Goal: Task Accomplishment & Management: Manage account settings

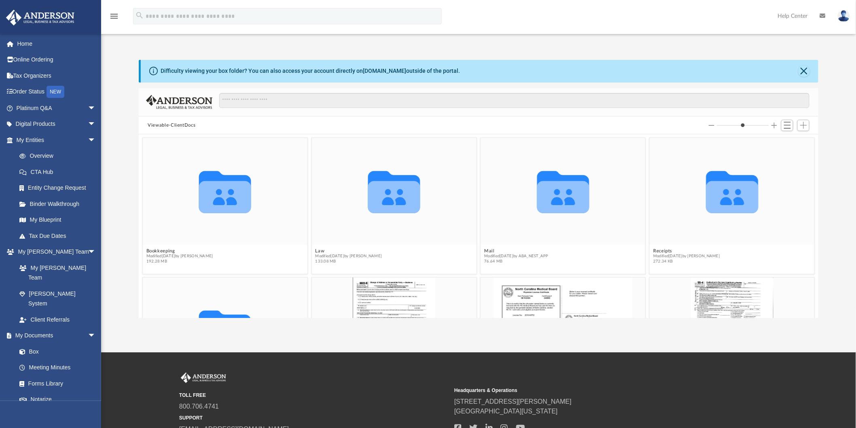
scroll to position [176, 673]
click at [321, 252] on button "Law" at bounding box center [349, 250] width 67 height 5
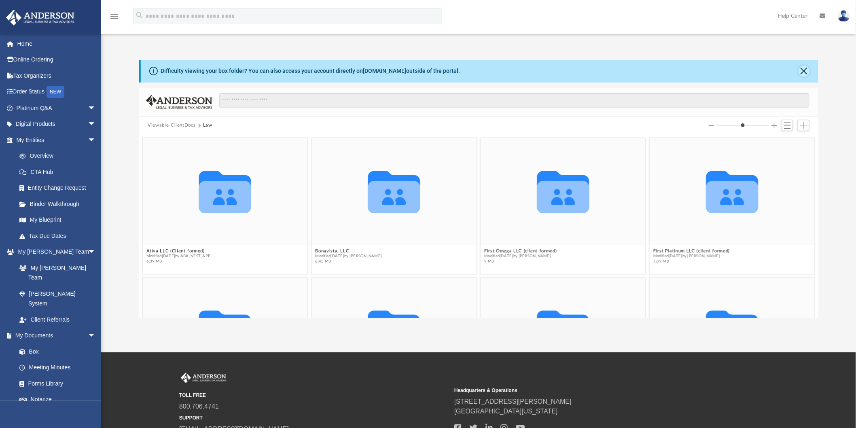
click at [800, 74] on button "Close" at bounding box center [804, 71] width 11 height 11
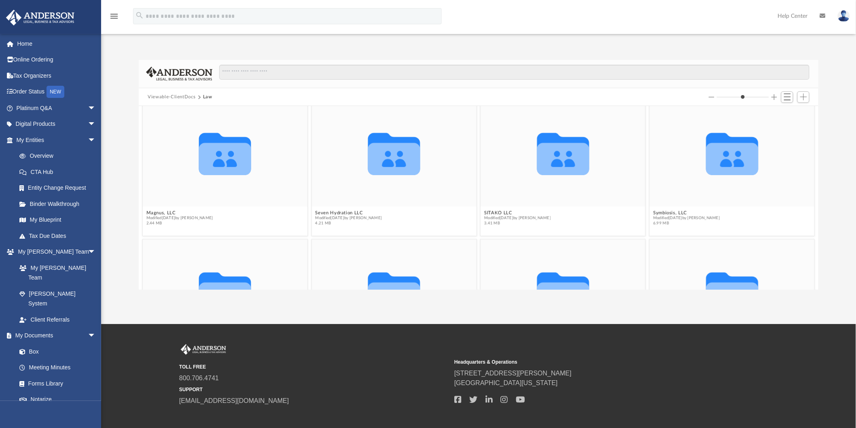
scroll to position [314, 0]
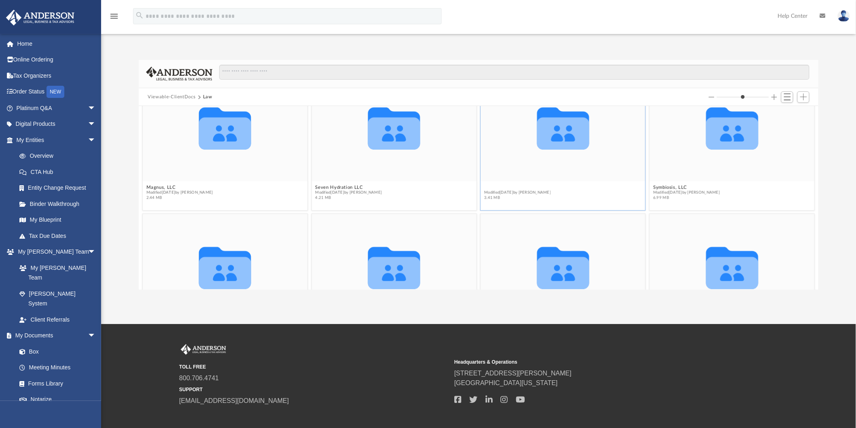
click at [487, 185] on figure "Collaborated Folder SITAKO LLC Modified today by Tomas Diaz-Marin 3.41 MB" at bounding box center [563, 138] width 165 height 129
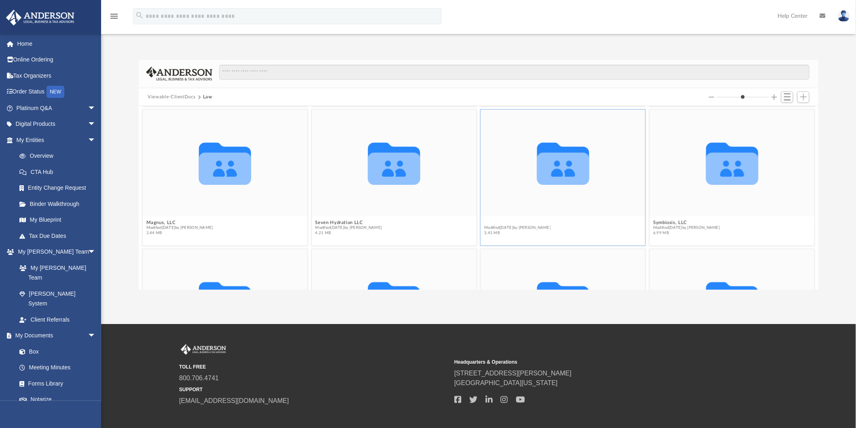
click at [490, 221] on button "SITAKO LLC" at bounding box center [517, 222] width 67 height 5
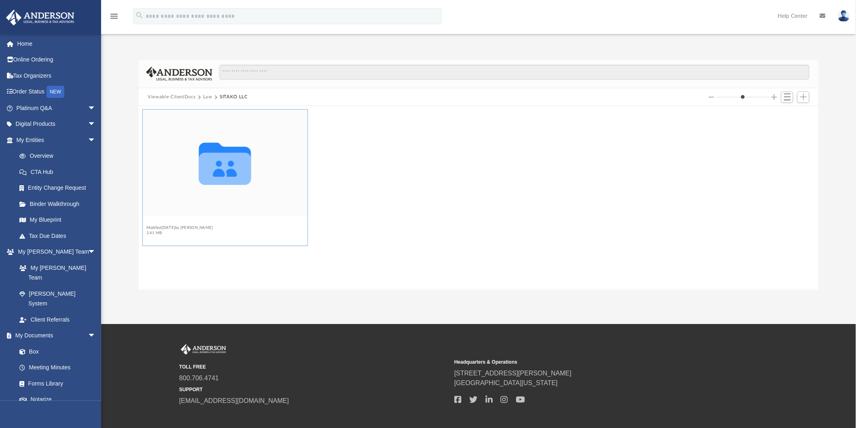
click at [164, 220] on button "Initial Docs" at bounding box center [179, 222] width 67 height 5
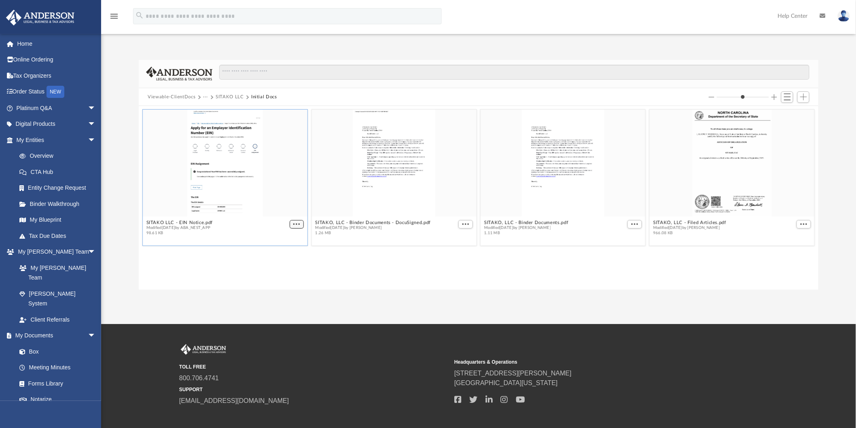
click at [293, 225] on button "More options" at bounding box center [297, 224] width 15 height 8
click at [288, 237] on li "Preview" at bounding box center [287, 239] width 23 height 8
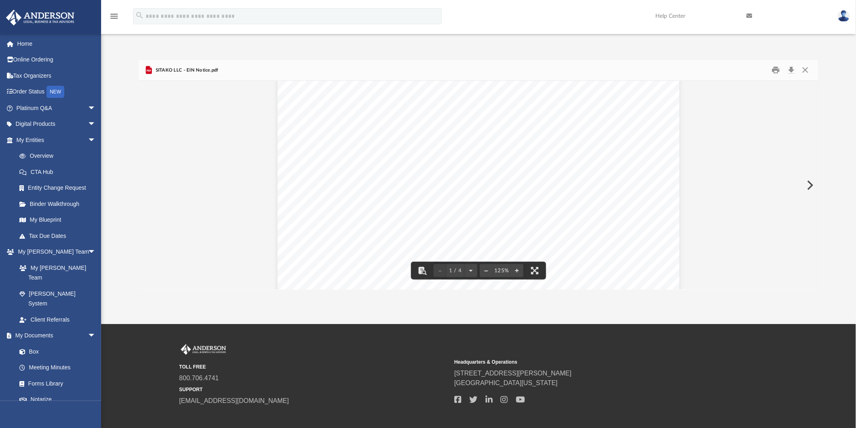
scroll to position [450, 0]
click at [790, 68] on button "Download" at bounding box center [791, 70] width 15 height 13
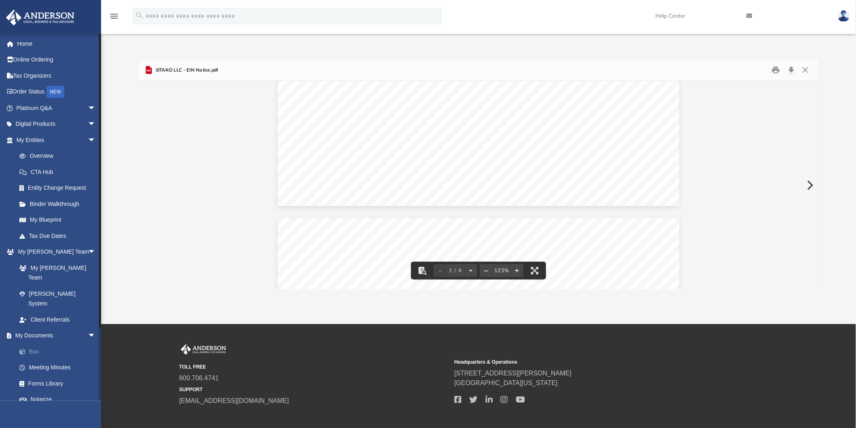
click at [62, 344] on link "Box" at bounding box center [59, 352] width 97 height 16
click at [40, 344] on link "Box" at bounding box center [59, 352] width 97 height 16
click at [805, 69] on button "Close" at bounding box center [805, 70] width 15 height 13
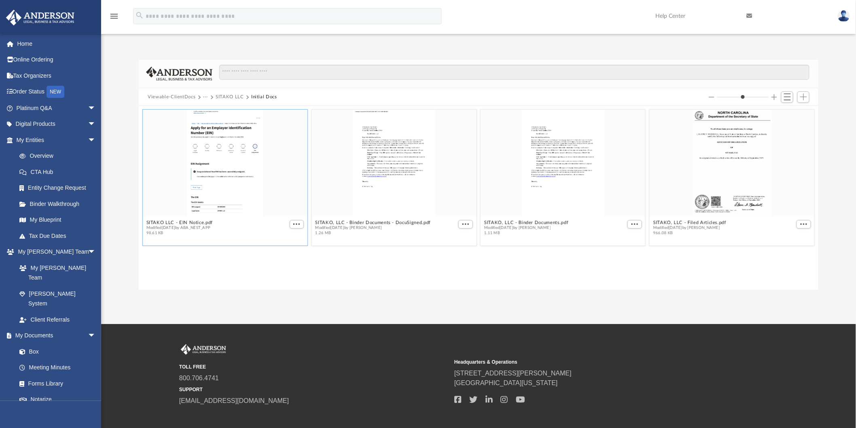
click at [182, 98] on button "Viewable-ClientDocs" at bounding box center [172, 96] width 48 height 7
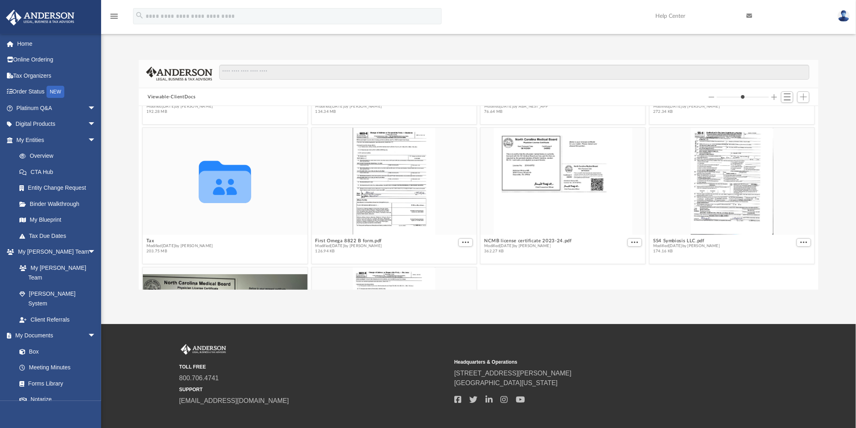
scroll to position [135, 0]
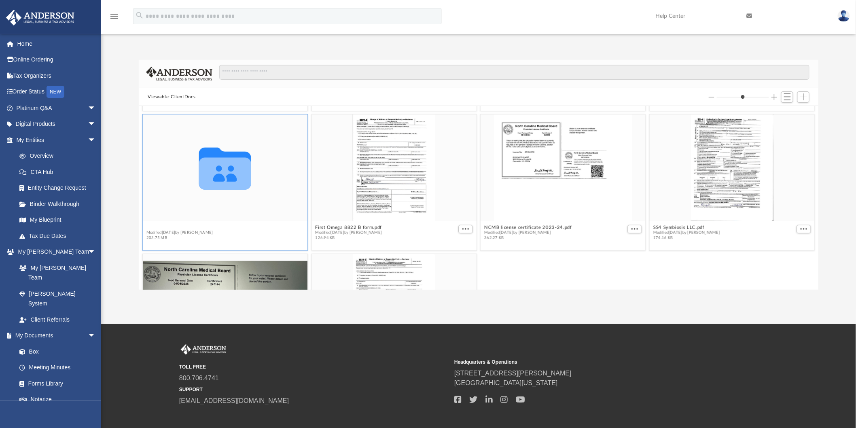
click at [152, 227] on button "Tax" at bounding box center [179, 227] width 67 height 5
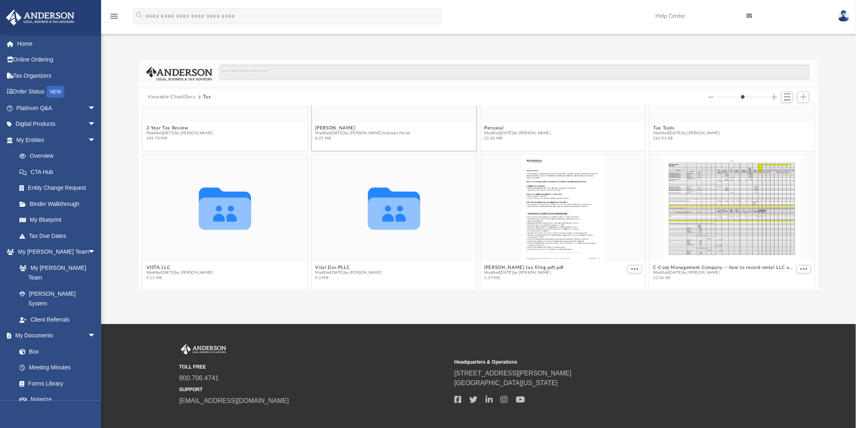
scroll to position [99, 0]
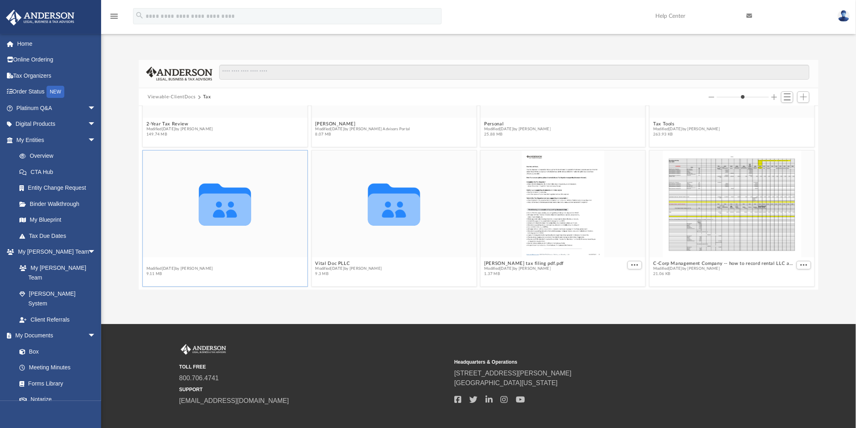
click at [158, 261] on div "Collaborated Folder 2-Year Tax Review Modified Tue Oct 1 2024 by Barley Bowler …" at bounding box center [479, 198] width 680 height 184
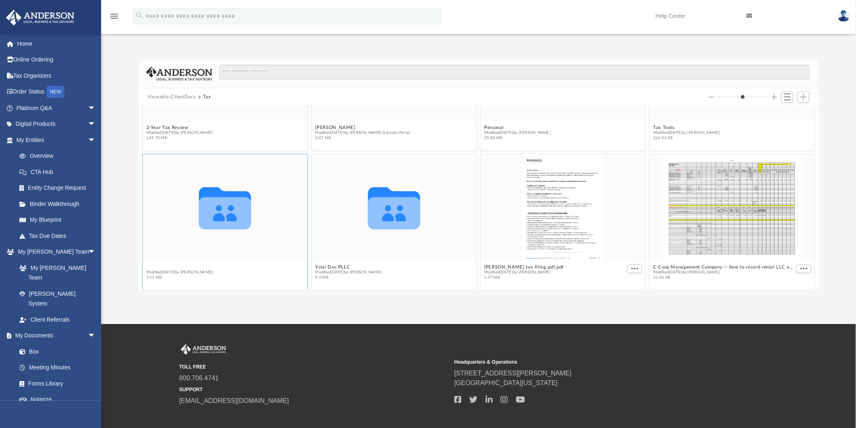
click at [155, 265] on button "VISTA LLC" at bounding box center [179, 267] width 67 height 5
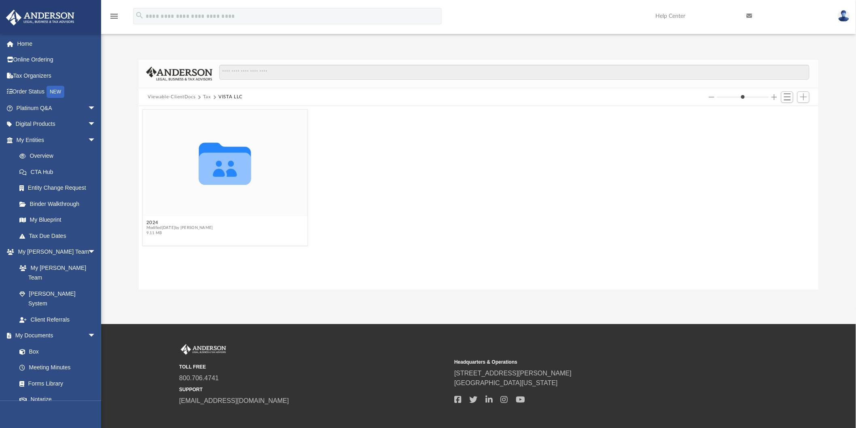
scroll to position [0, 0]
click at [150, 221] on button "2024" at bounding box center [179, 222] width 67 height 5
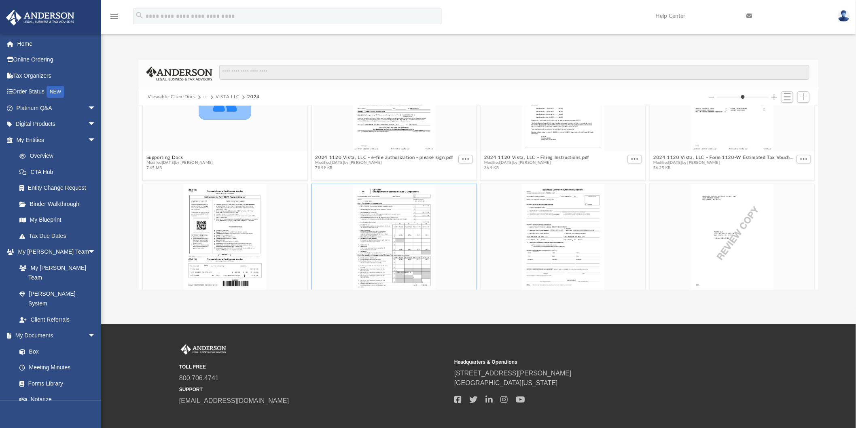
scroll to position [45, 0]
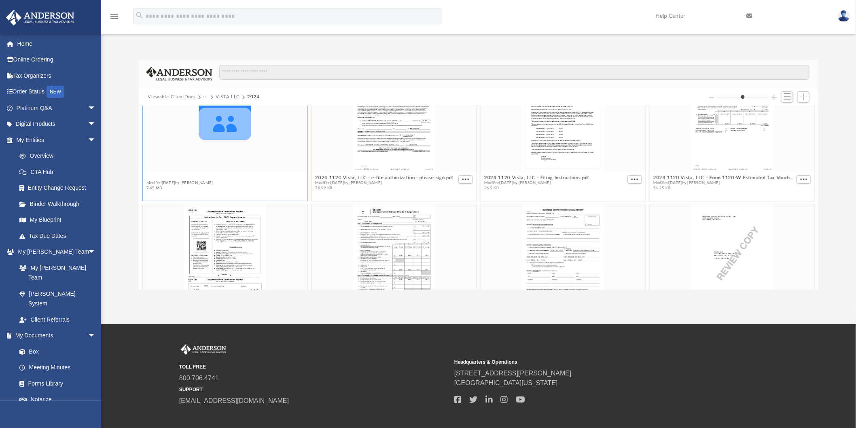
click at [173, 176] on button "Supporting Docs" at bounding box center [179, 177] width 67 height 5
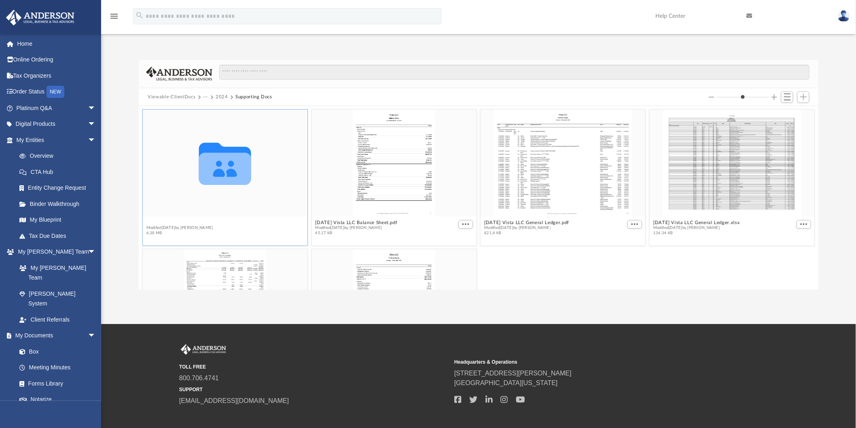
click at [177, 224] on button "Digital Tax Organizer" at bounding box center [179, 222] width 67 height 5
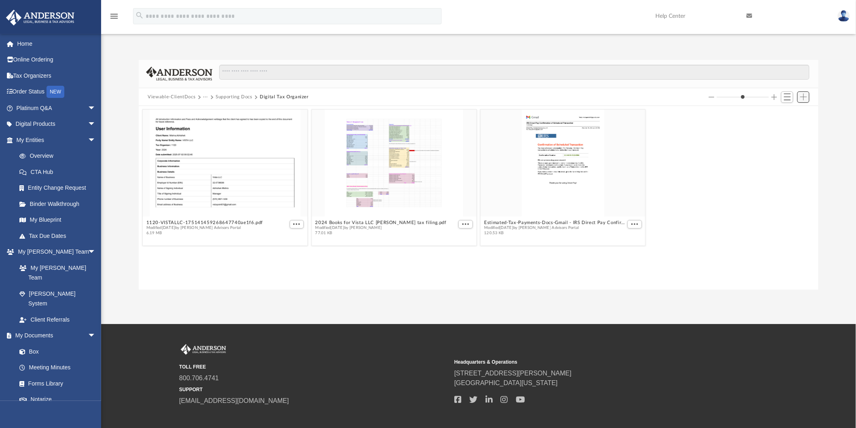
click at [803, 95] on span "Add" at bounding box center [803, 96] width 7 height 7
click at [788, 110] on li "Upload" at bounding box center [792, 113] width 26 height 8
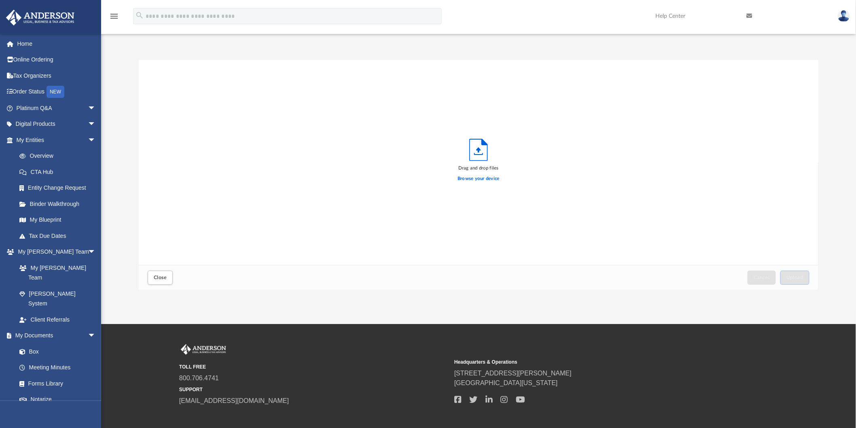
scroll to position [199, 673]
click at [480, 180] on label "Browse your device" at bounding box center [479, 178] width 42 height 7
click at [0, 0] on input "Browse your device" at bounding box center [0, 0] width 0 height 0
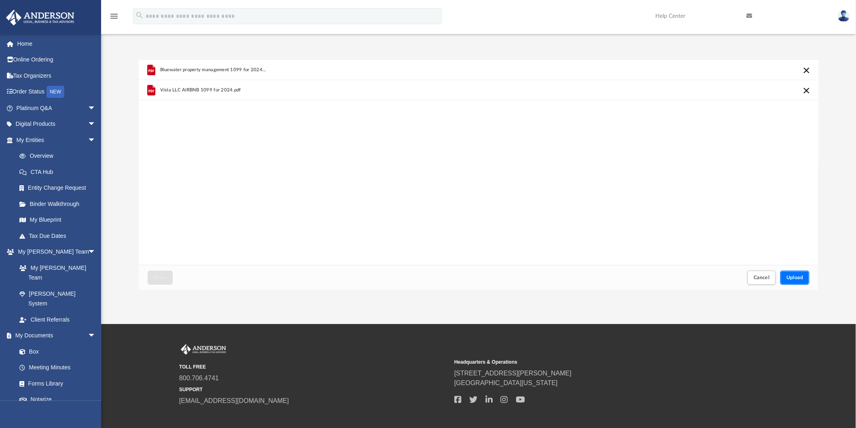
click at [801, 278] on span "Upload" at bounding box center [795, 277] width 17 height 5
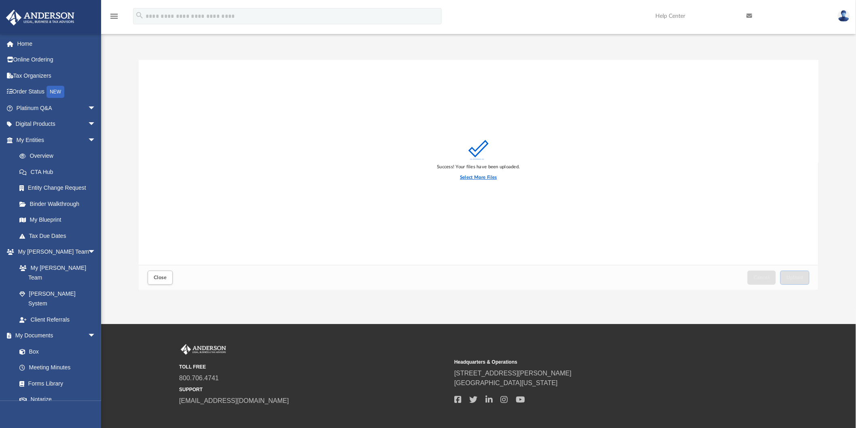
click at [483, 174] on label "Select More Files" at bounding box center [478, 177] width 37 height 7
click at [0, 0] on input "Select More Files" at bounding box center [0, 0] width 0 height 0
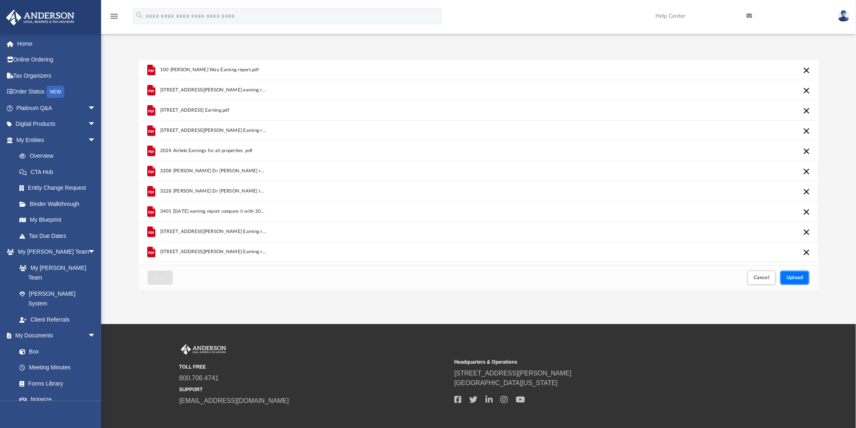
click at [792, 283] on button "Upload" at bounding box center [794, 278] width 29 height 14
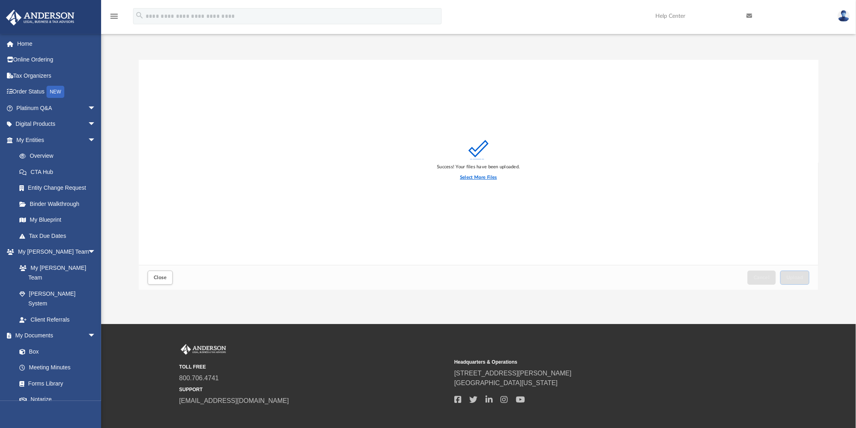
click at [488, 178] on label "Select More Files" at bounding box center [478, 177] width 37 height 7
click at [0, 0] on input "Select More Files" at bounding box center [0, 0] width 0 height 0
click at [159, 275] on span "Close" at bounding box center [160, 277] width 13 height 5
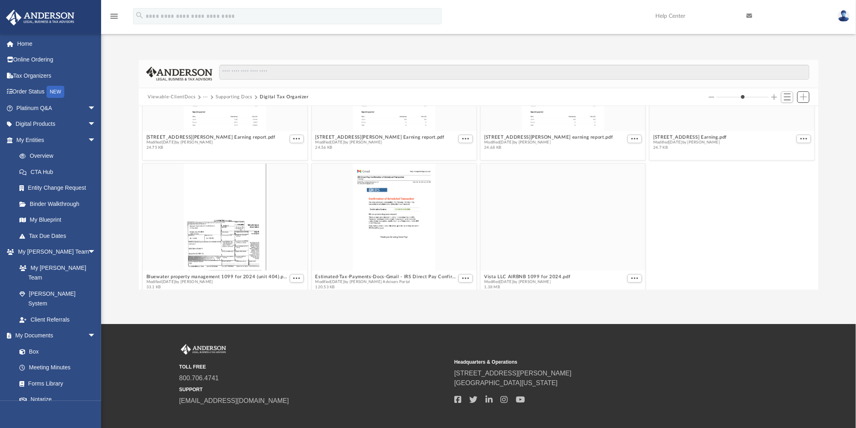
scroll to position [378, 0]
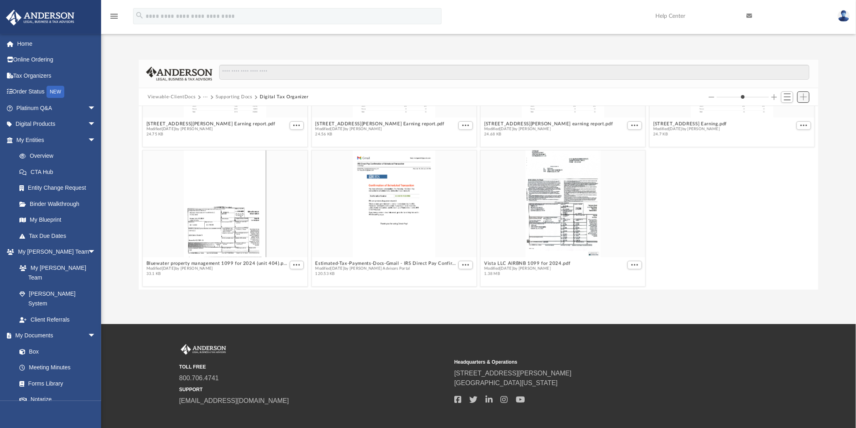
click at [800, 95] on span "Add" at bounding box center [803, 96] width 7 height 7
click at [785, 124] on li "New Folder" at bounding box center [792, 126] width 26 height 8
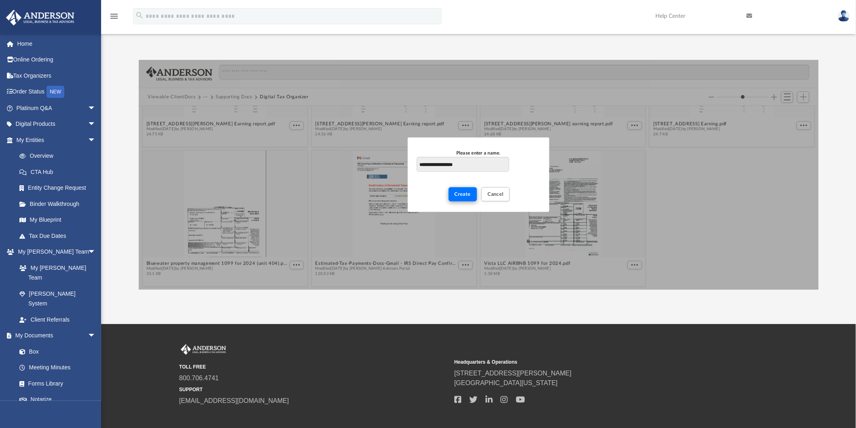
type input "**********"
click at [460, 193] on span "Create" at bounding box center [463, 194] width 17 height 5
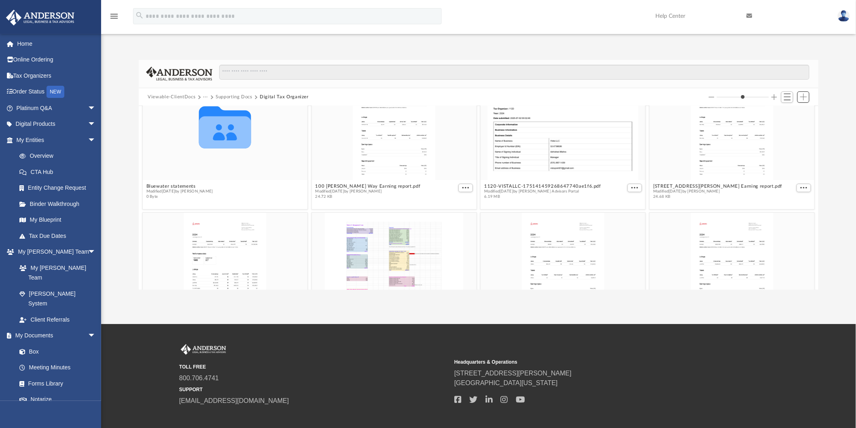
scroll to position [0, 0]
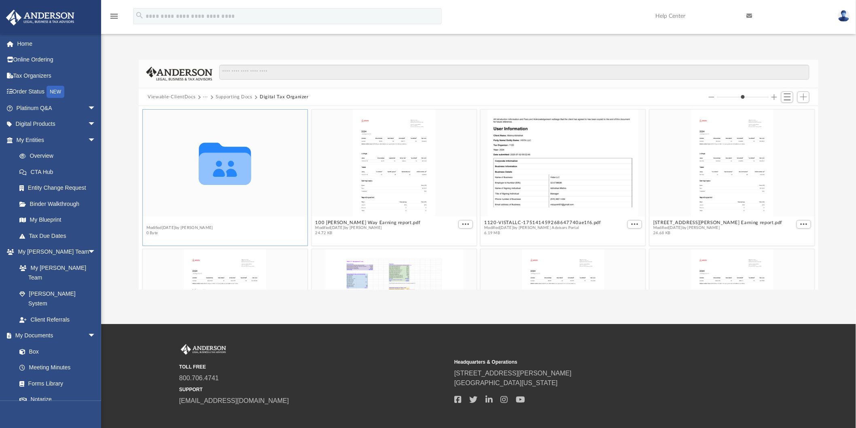
click at [159, 220] on button "Bluewater statements" at bounding box center [179, 222] width 67 height 5
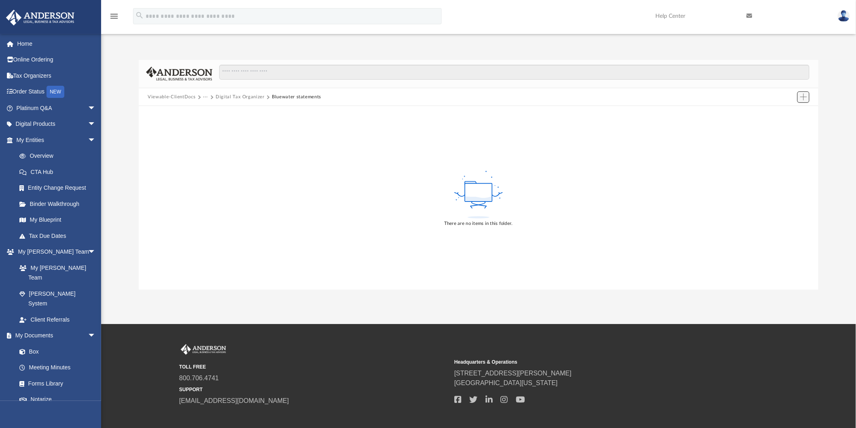
click at [804, 96] on span "Add" at bounding box center [803, 96] width 7 height 7
click at [787, 115] on li "Upload" at bounding box center [792, 113] width 26 height 8
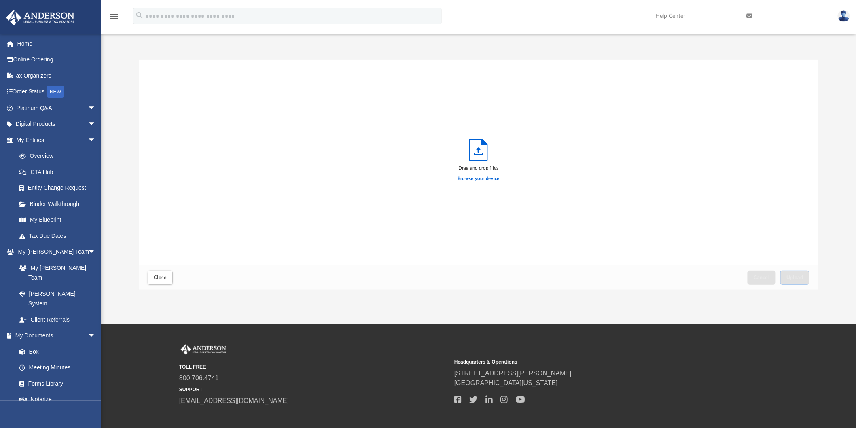
scroll to position [199, 673]
click at [485, 175] on label "Browse your device" at bounding box center [479, 178] width 42 height 7
click at [0, 0] on input "Browse your device" at bounding box center [0, 0] width 0 height 0
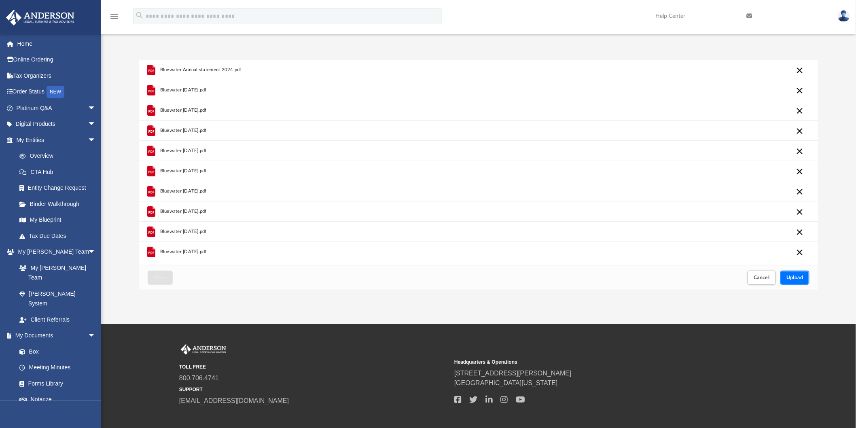
click at [793, 274] on button "Upload" at bounding box center [794, 278] width 29 height 14
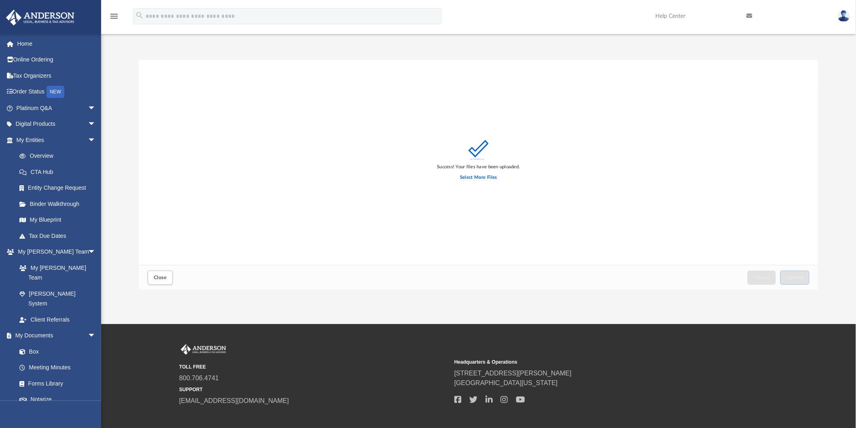
scroll to position [40, 0]
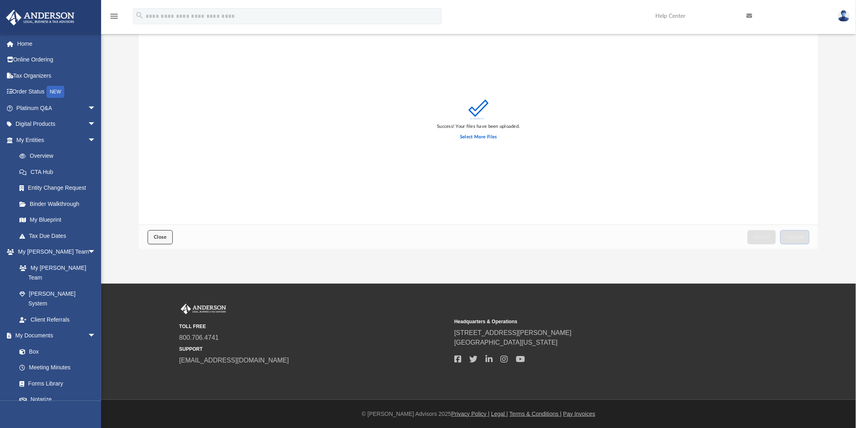
click at [171, 237] on button "Close" at bounding box center [160, 237] width 25 height 14
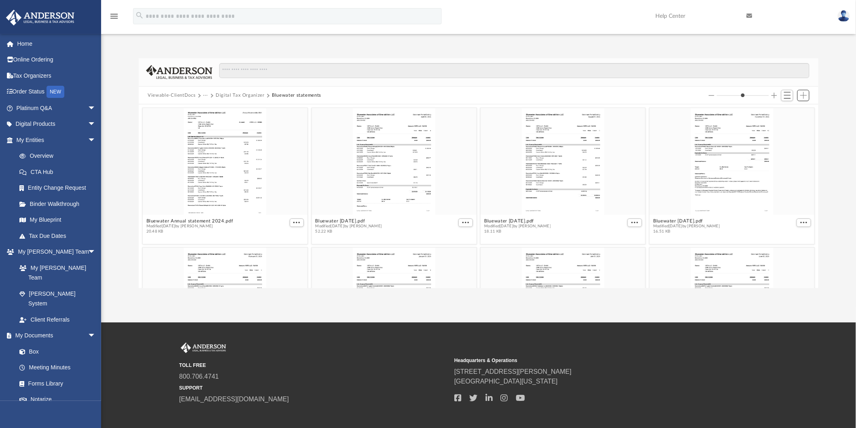
scroll to position [0, 0]
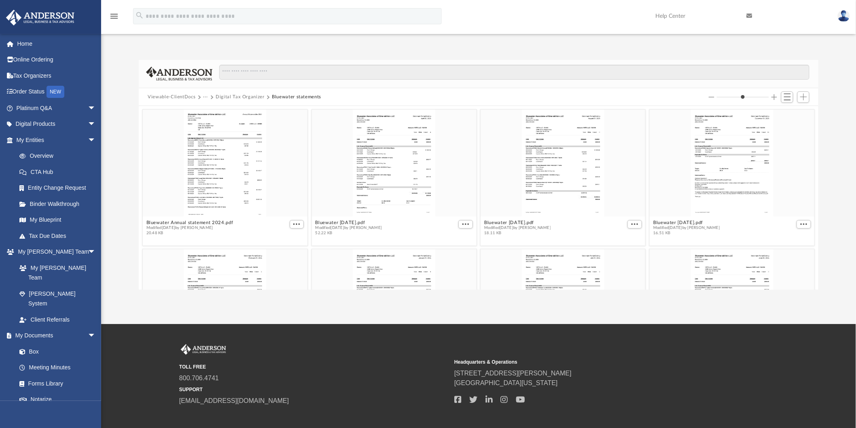
click at [235, 97] on button "Digital Tax Organizer" at bounding box center [240, 96] width 49 height 7
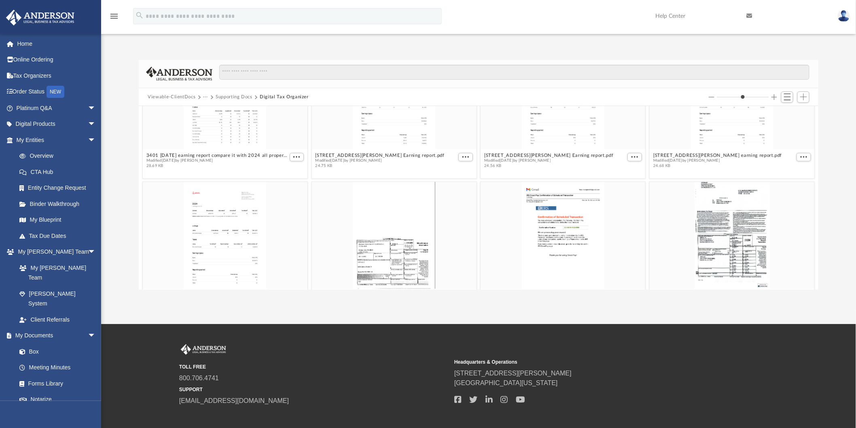
scroll to position [378, 0]
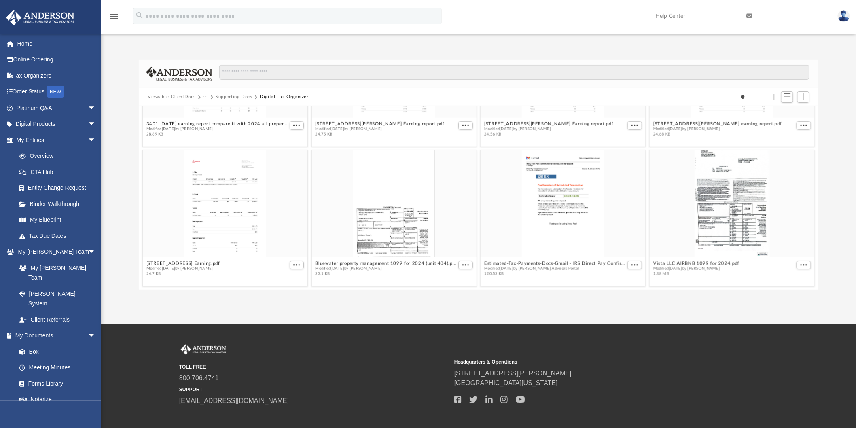
click at [218, 95] on button "Supporting Docs" at bounding box center [234, 96] width 37 height 7
click at [170, 94] on button "Viewable-ClientDocs" at bounding box center [172, 96] width 48 height 7
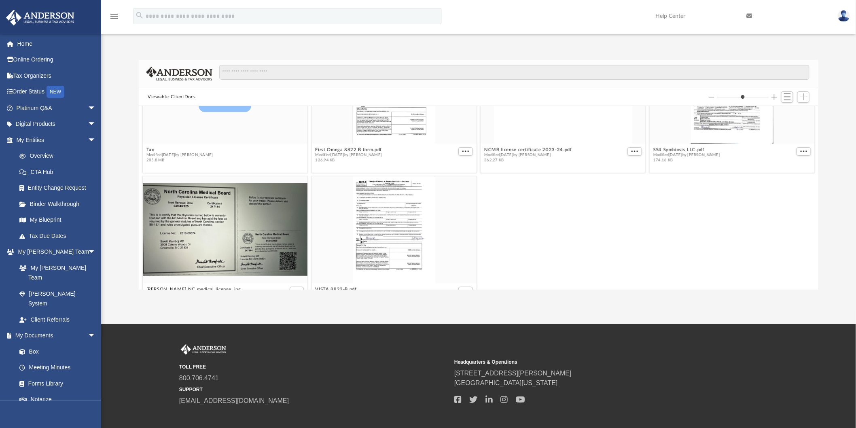
scroll to position [225, 0]
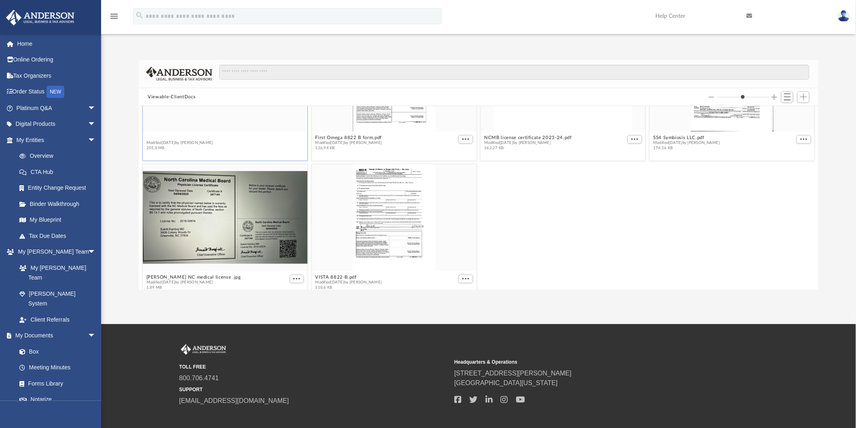
click at [156, 136] on div "Collaborated Folder Bookkeeping Modified Wed Jul 23 2025 by Rachel Gehring 192.…" at bounding box center [479, 198] width 680 height 184
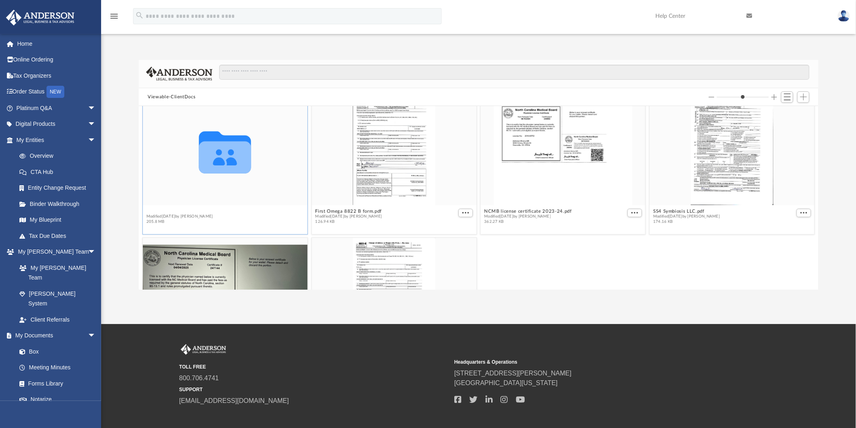
scroll to position [148, 0]
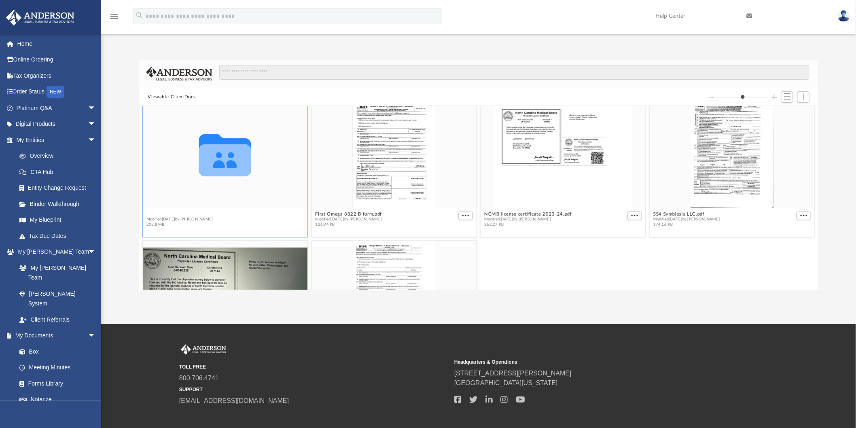
click at [151, 213] on button "Tax" at bounding box center [179, 214] width 67 height 5
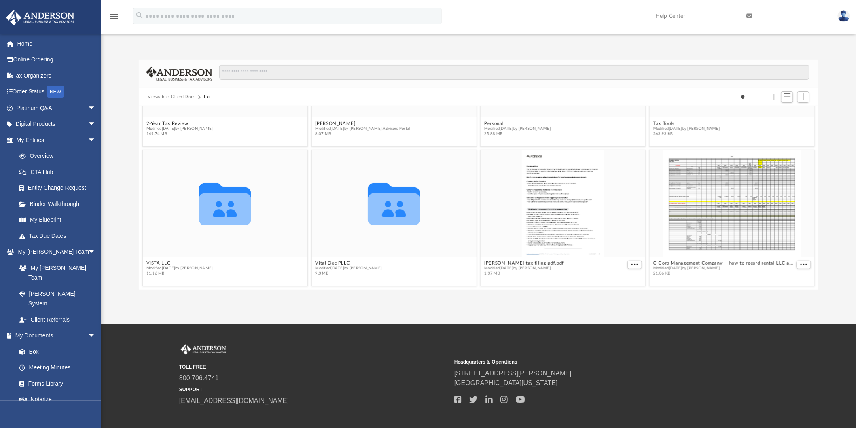
scroll to position [0, 0]
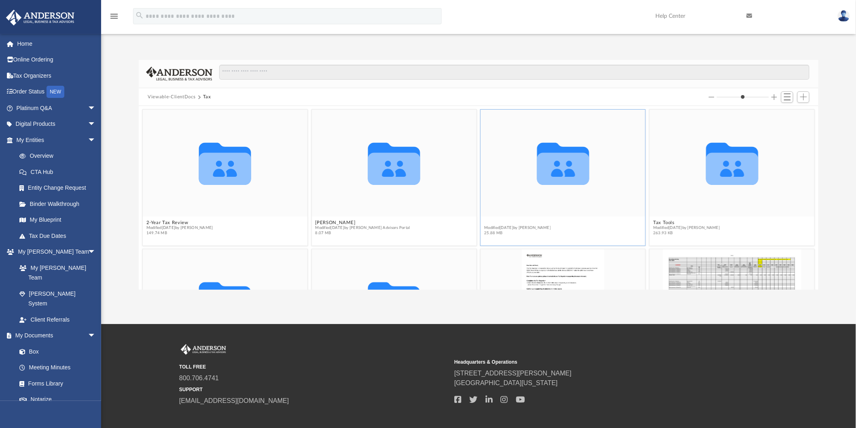
click at [488, 221] on button "Personal" at bounding box center [517, 222] width 67 height 5
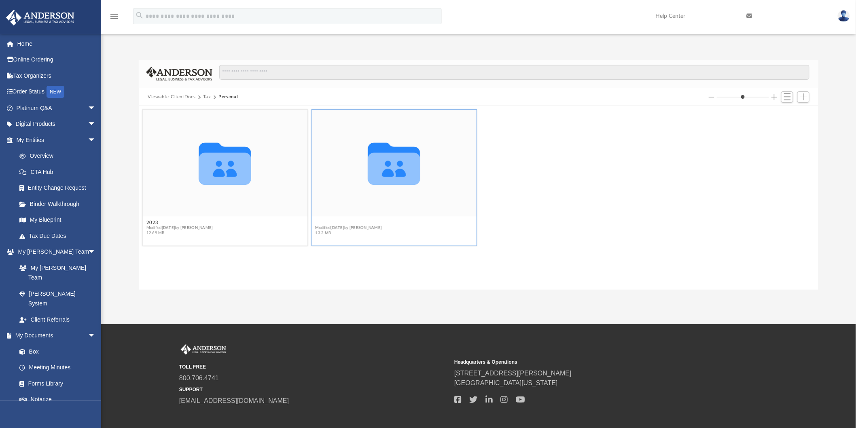
click at [319, 221] on button "2024" at bounding box center [349, 222] width 67 height 5
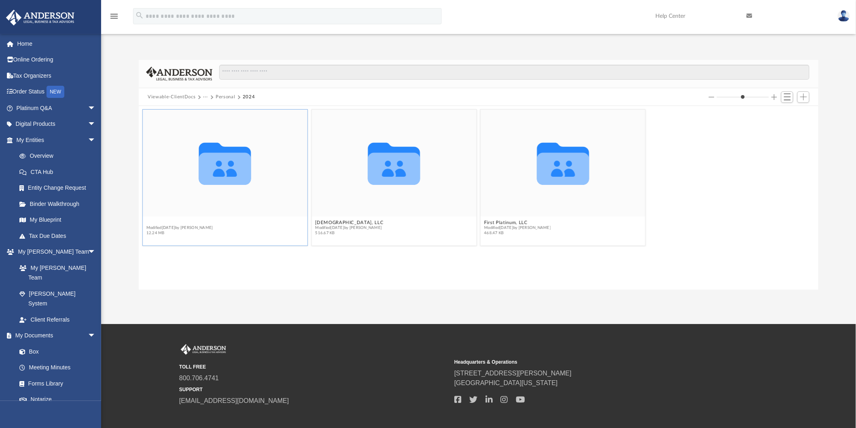
click at [173, 225] on button "1040 Client upload" at bounding box center [179, 222] width 67 height 5
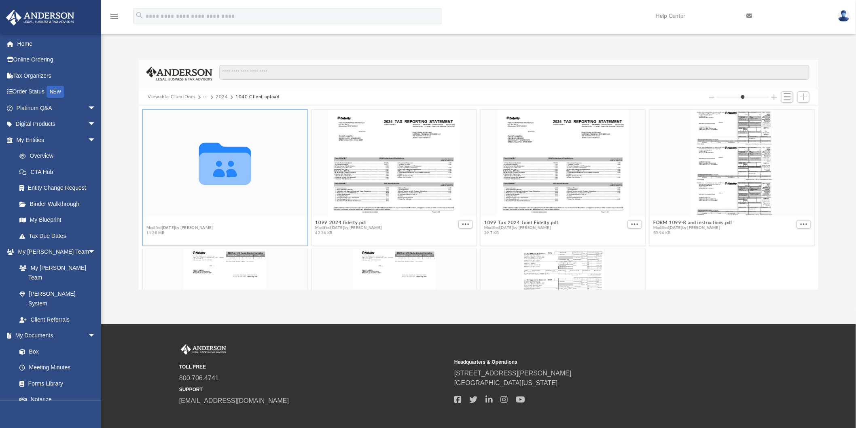
click at [156, 221] on button "Abhishek" at bounding box center [179, 222] width 67 height 5
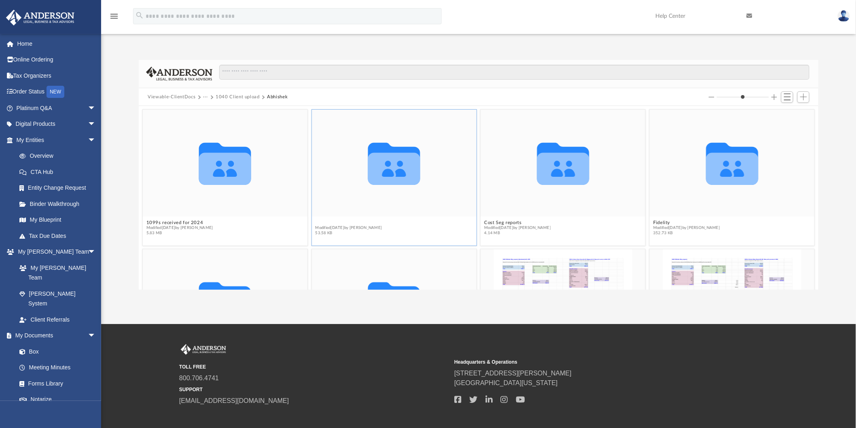
click at [341, 223] on button "Bluewater documents for Salter path 404" at bounding box center [376, 222] width 120 height 5
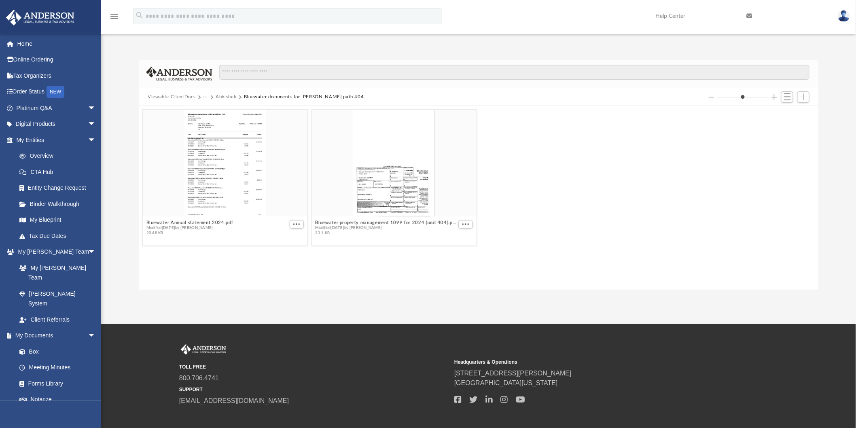
click at [231, 98] on button "Abhishek" at bounding box center [226, 96] width 21 height 7
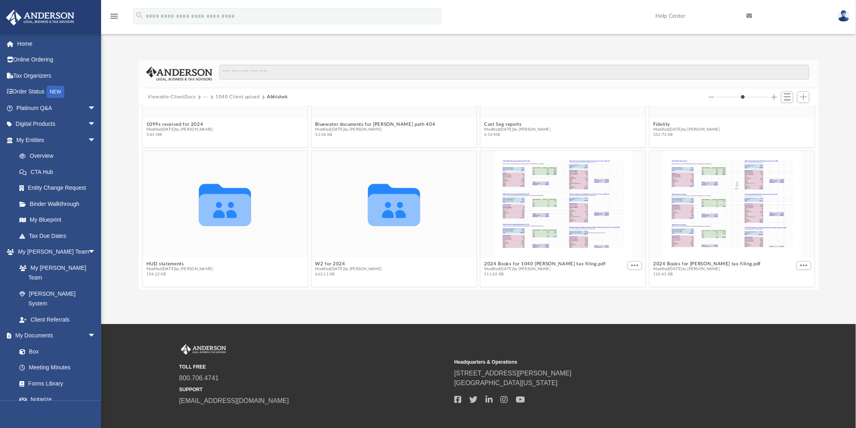
scroll to position [99, 0]
click at [162, 260] on div "Collaborated Folder 1099s received for 2024 Modified Sun Sep 28 2025 by Abhishe…" at bounding box center [479, 198] width 680 height 184
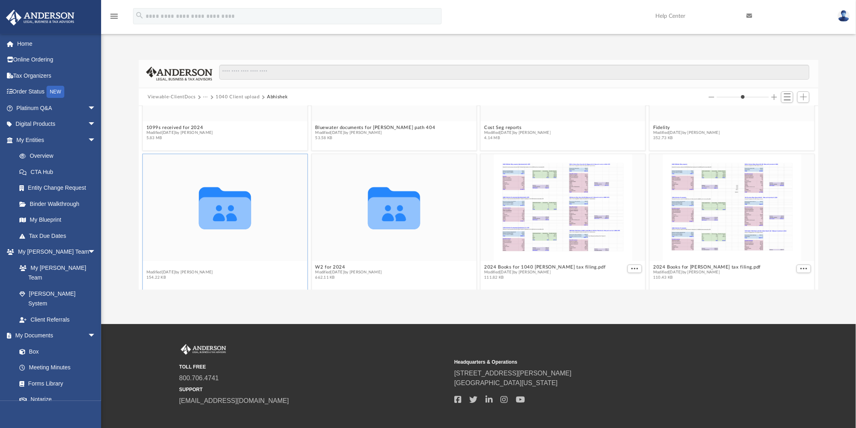
click at [156, 267] on button "HUD statements" at bounding box center [179, 267] width 67 height 5
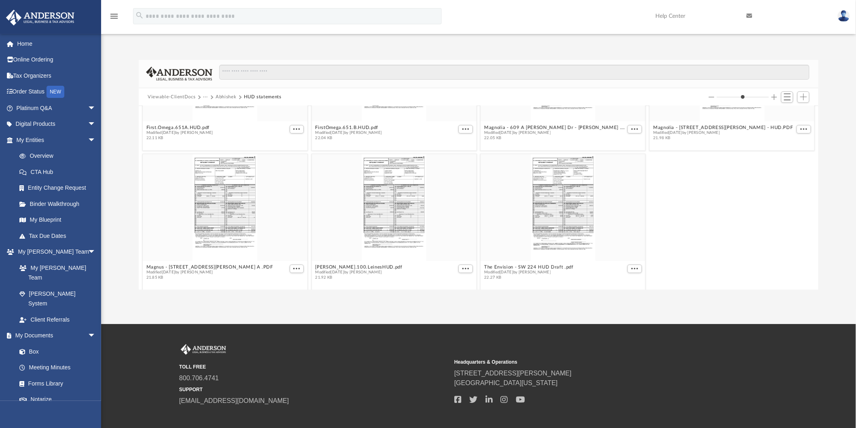
scroll to position [0, 0]
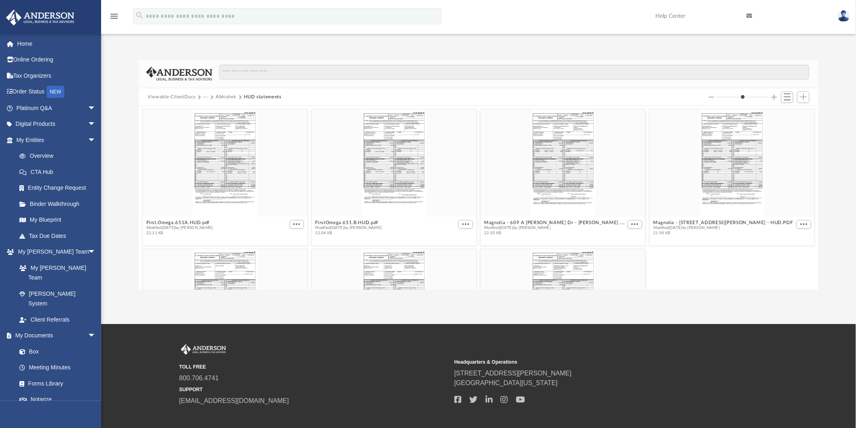
click at [223, 96] on button "Abhishek" at bounding box center [226, 96] width 21 height 7
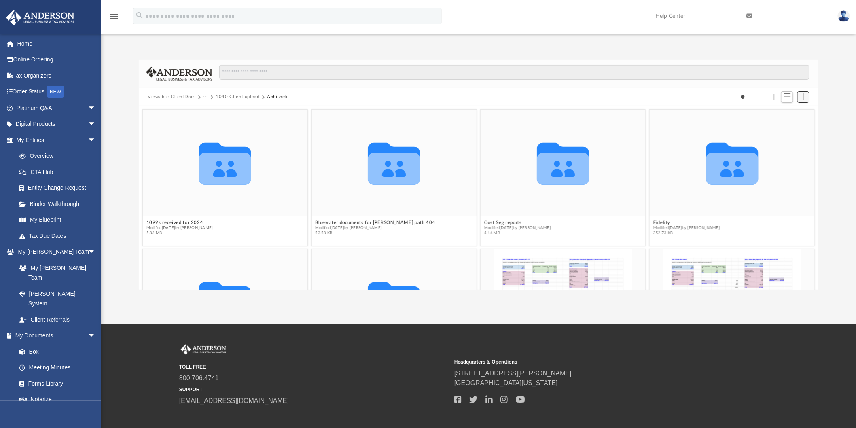
click at [802, 98] on span "Add" at bounding box center [803, 96] width 7 height 7
click at [782, 127] on li "New Folder" at bounding box center [792, 126] width 26 height 8
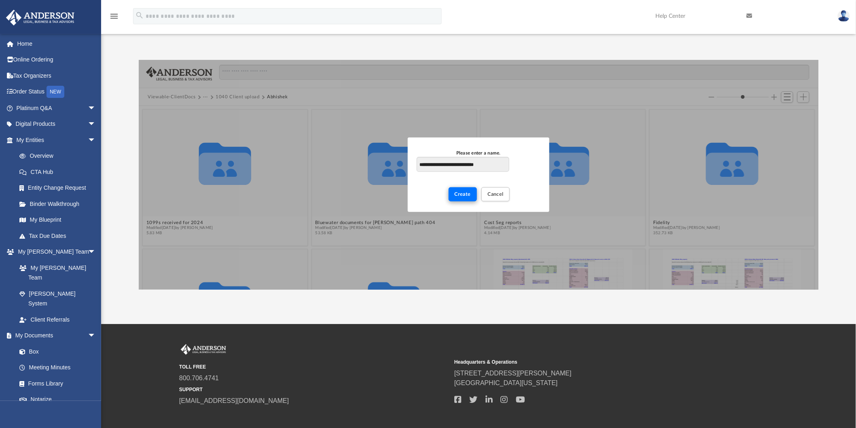
type input "**********"
click at [468, 195] on span "Create" at bounding box center [463, 194] width 17 height 5
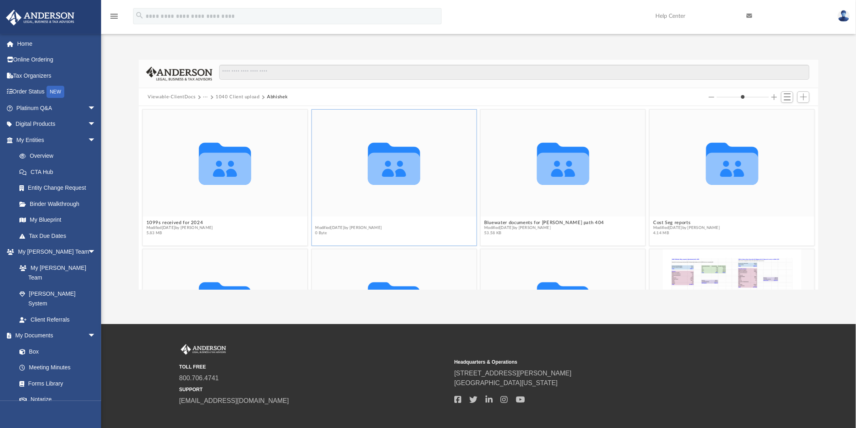
click at [369, 220] on button "Airbnb earning statement for 2024" at bounding box center [355, 222] width 79 height 5
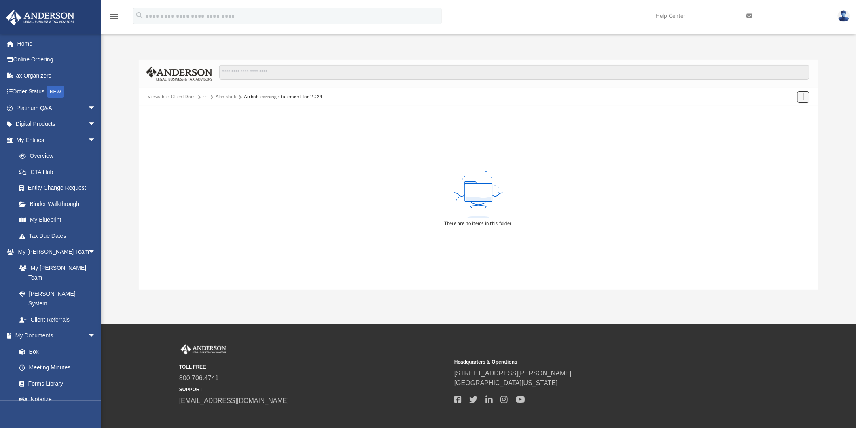
click at [806, 95] on span "Add" at bounding box center [803, 96] width 7 height 7
click at [784, 112] on li "Upload" at bounding box center [792, 113] width 26 height 8
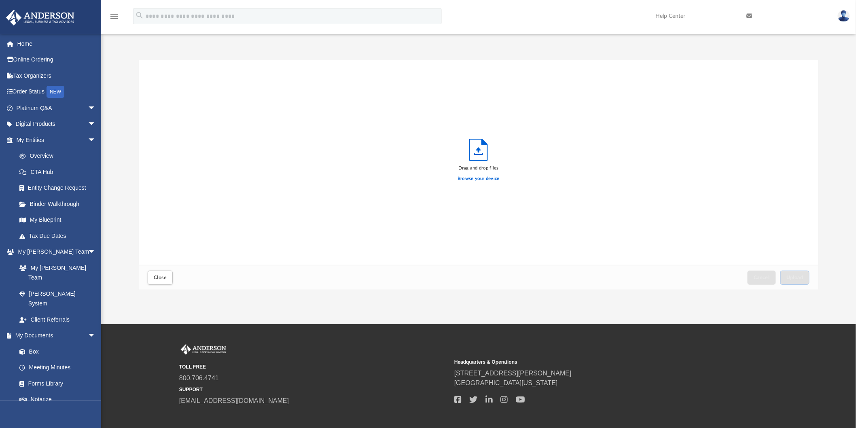
scroll to position [199, 673]
click at [469, 179] on label "Browse your device" at bounding box center [479, 178] width 42 height 7
click at [0, 0] on input "Browse your device" at bounding box center [0, 0] width 0 height 0
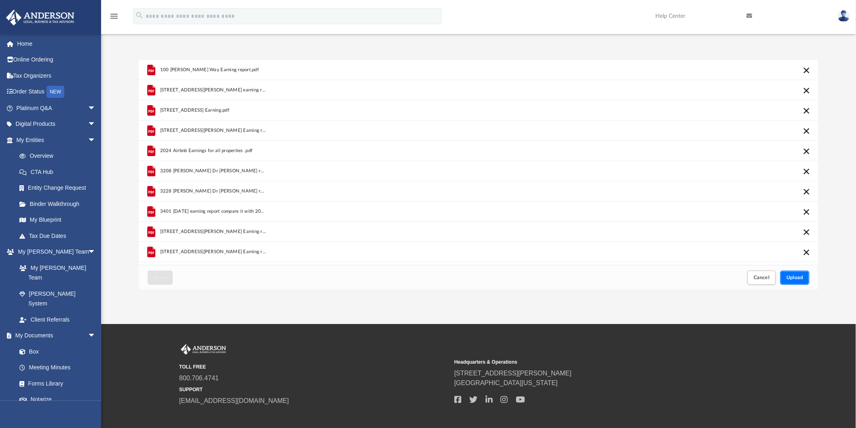
click at [797, 276] on span "Upload" at bounding box center [795, 277] width 17 height 5
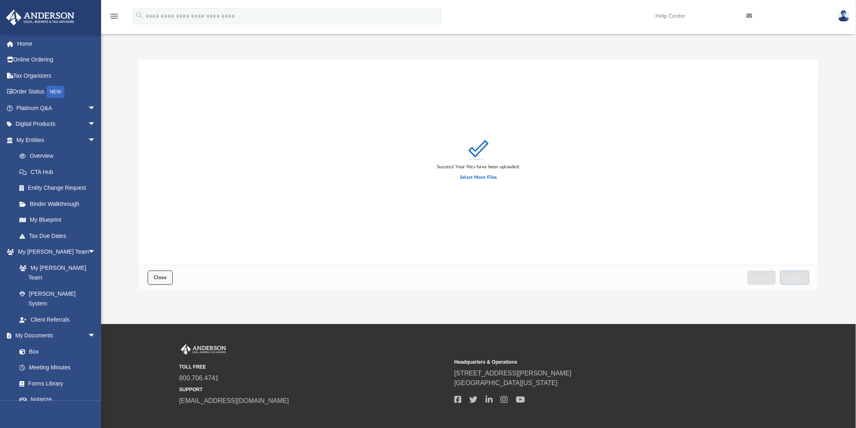
click at [152, 273] on button "Close" at bounding box center [160, 278] width 25 height 14
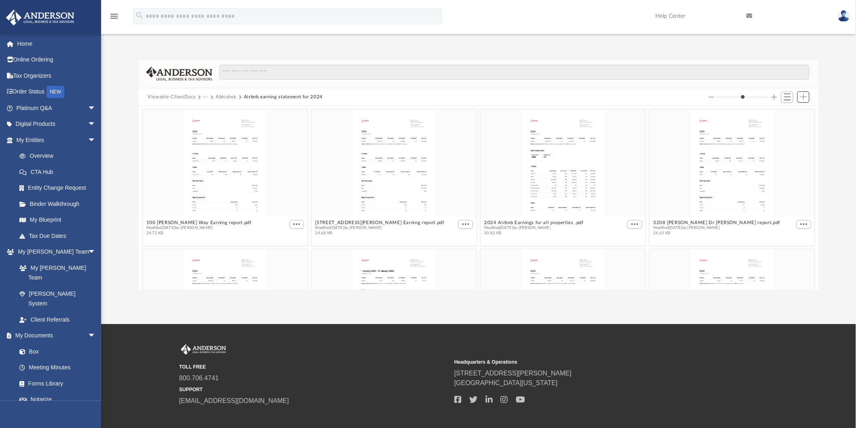
scroll to position [176, 673]
click at [225, 98] on button "Abhishek" at bounding box center [226, 96] width 21 height 7
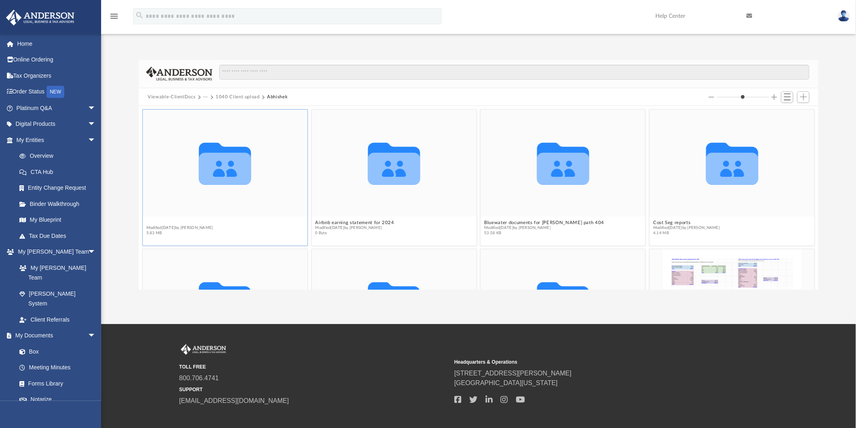
click at [178, 221] on button "1099s received for 2024" at bounding box center [179, 222] width 67 height 5
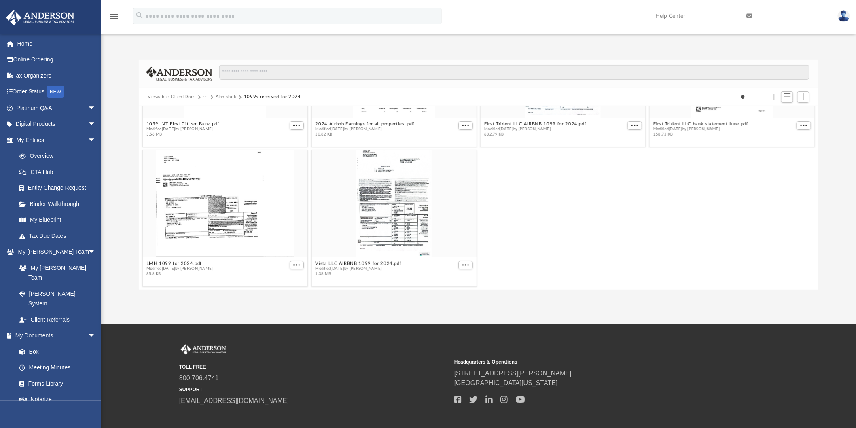
scroll to position [0, 0]
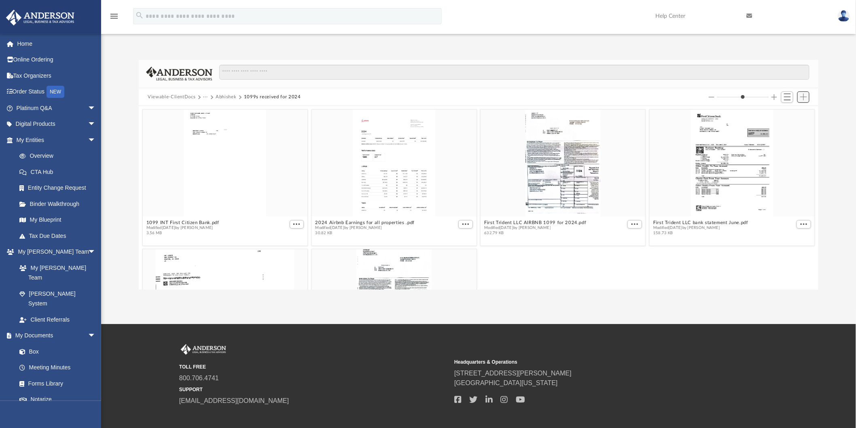
click at [803, 94] on span "Add" at bounding box center [803, 96] width 7 height 7
click at [790, 115] on li "Upload" at bounding box center [792, 113] width 26 height 8
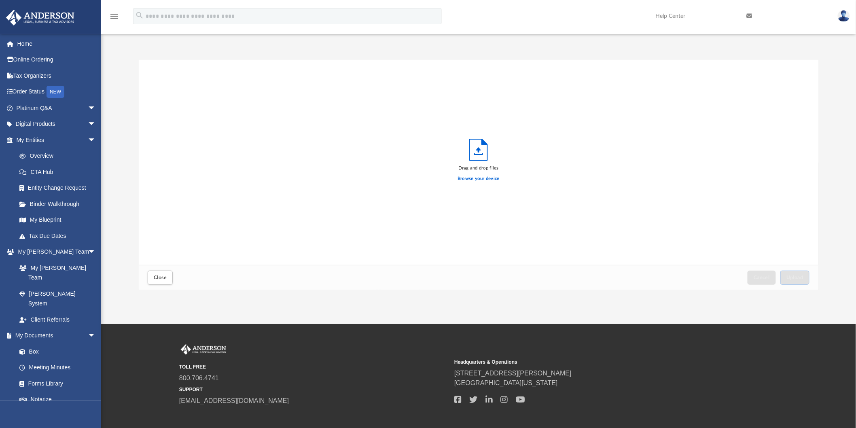
scroll to position [199, 673]
click at [474, 175] on label "Browse your device" at bounding box center [479, 178] width 42 height 7
click at [0, 0] on input "Browse your device" at bounding box center [0, 0] width 0 height 0
click at [799, 276] on span "Upload" at bounding box center [795, 277] width 17 height 5
click at [165, 274] on button "Close" at bounding box center [160, 278] width 25 height 14
